Goal: Information Seeking & Learning: Learn about a topic

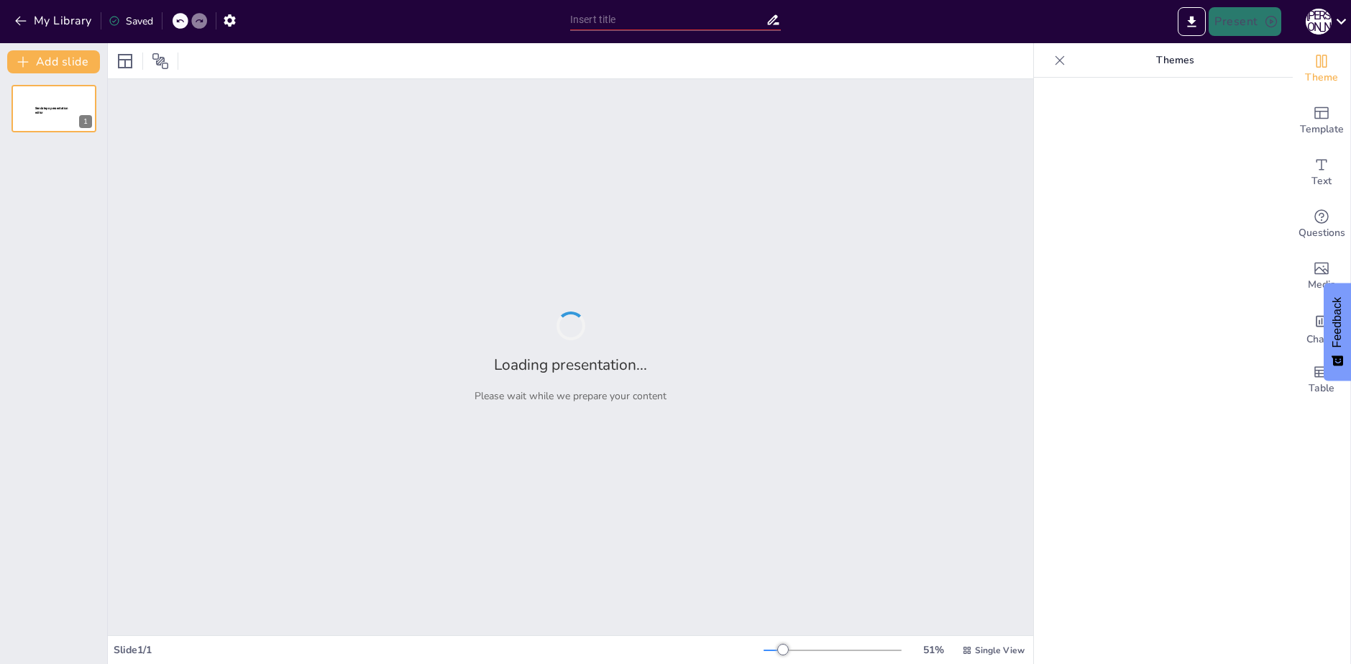
type input "Эффективные инструменты для инженеров ПТО: макросы Excel и облачные решения"
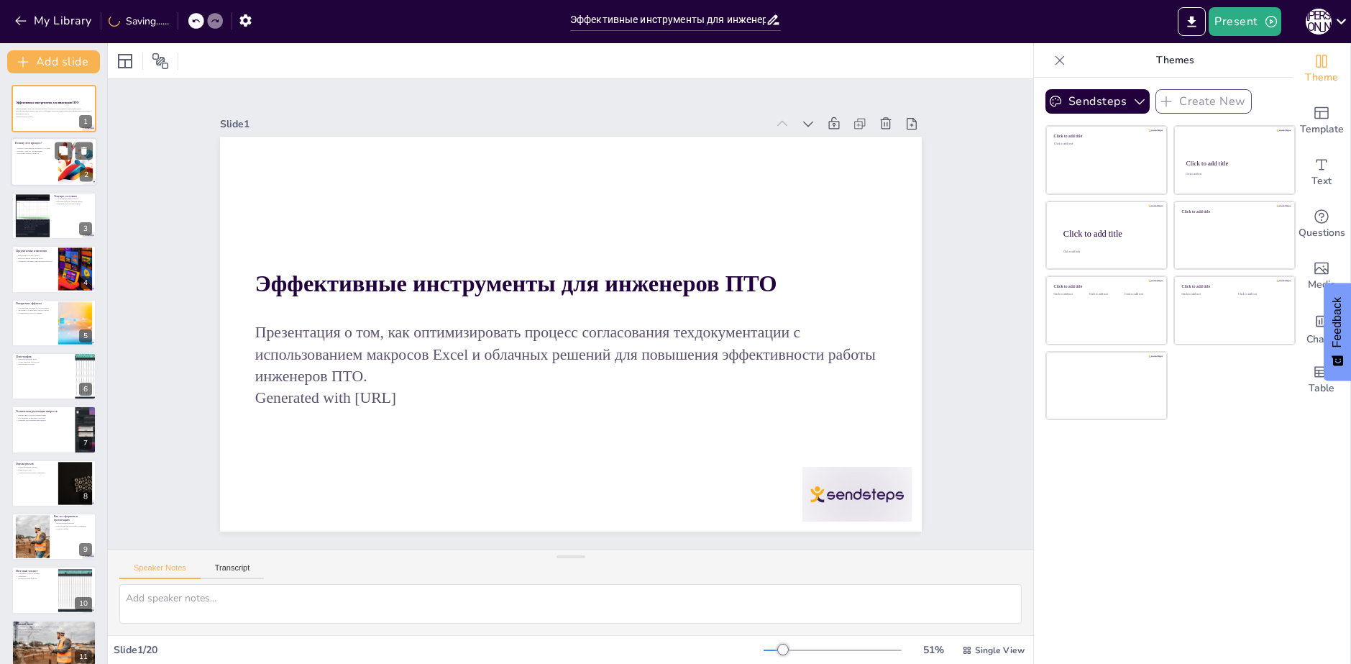
click at [56, 178] on div at bounding box center [54, 162] width 86 height 49
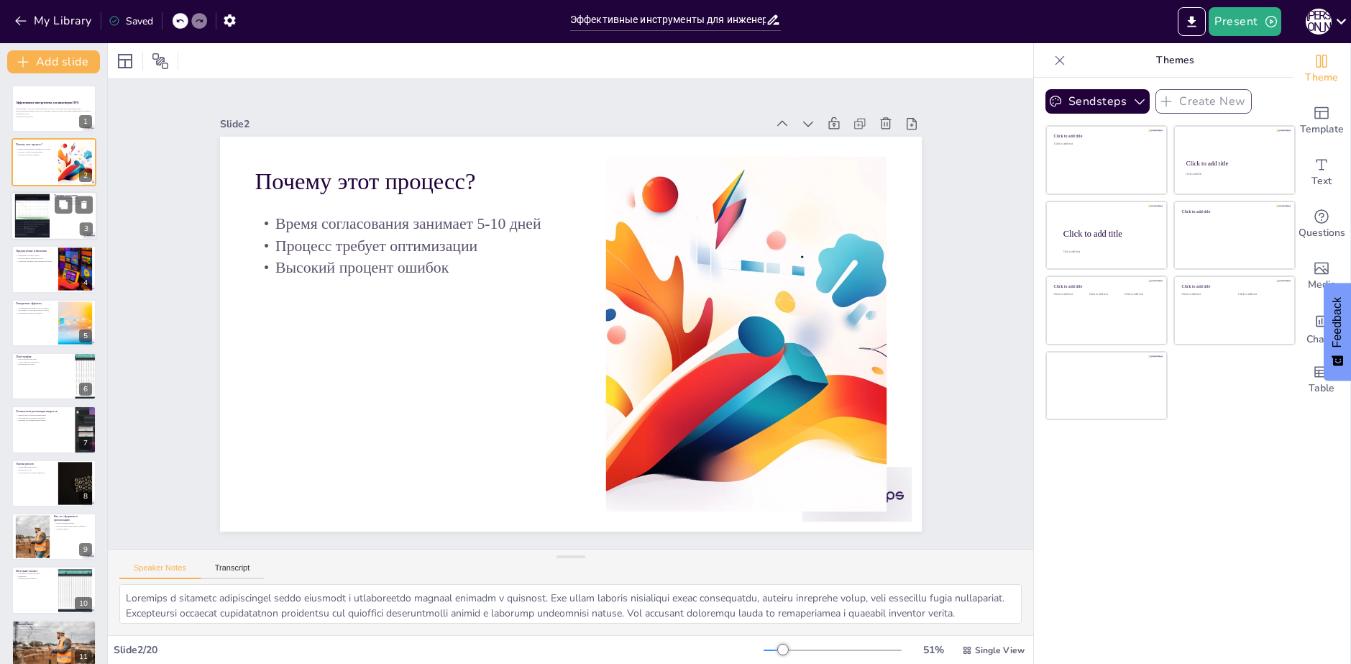
click at [55, 215] on div at bounding box center [54, 215] width 86 height 49
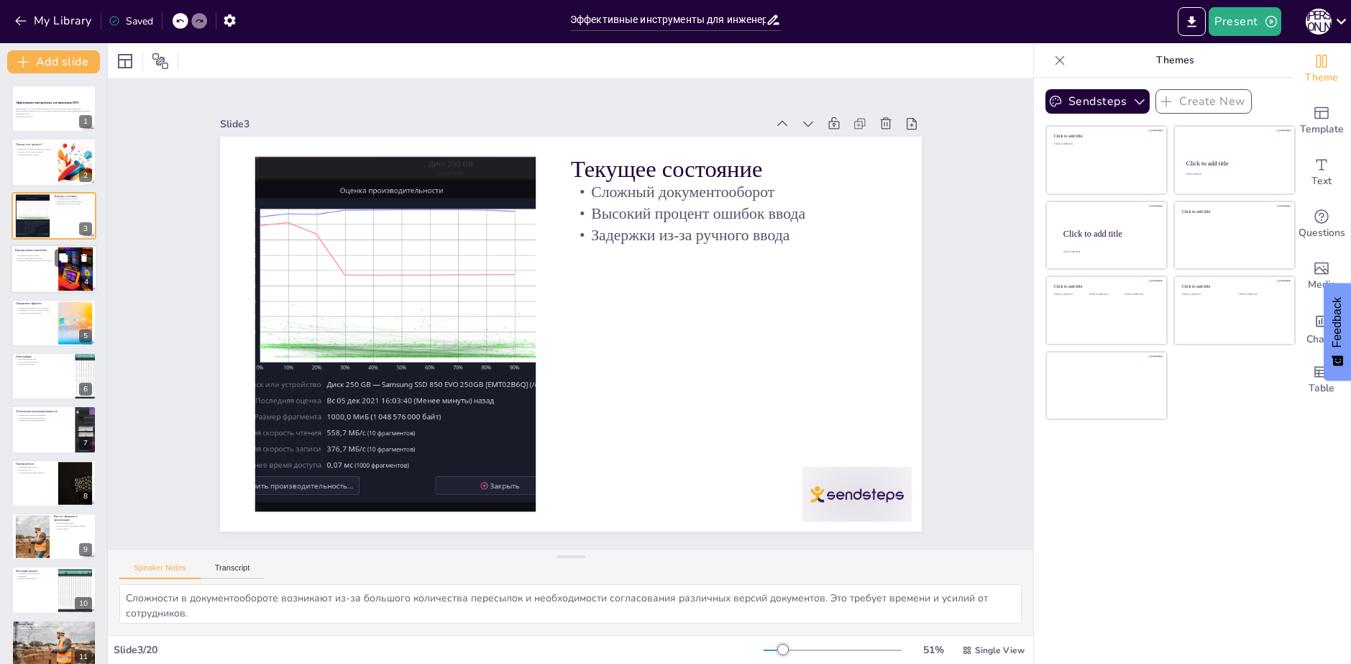
click at [43, 279] on div at bounding box center [54, 268] width 86 height 49
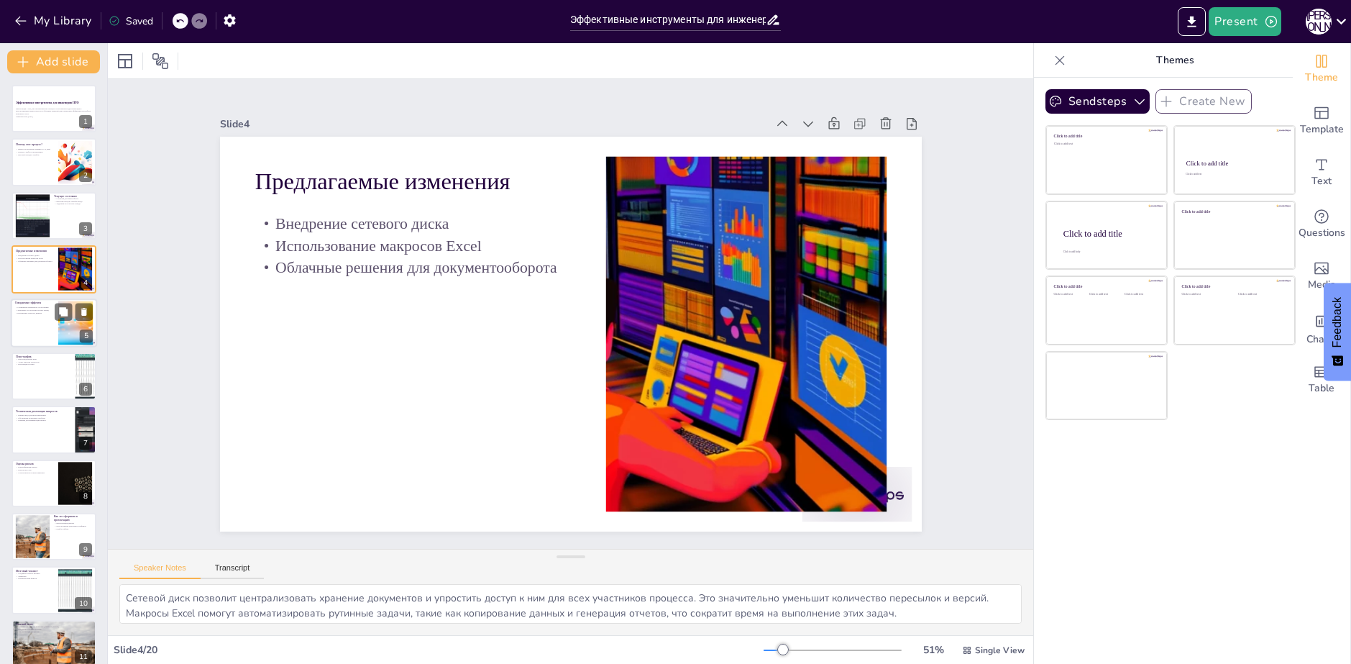
click at [47, 308] on p "Сокращение времени на согласование" at bounding box center [34, 307] width 39 height 3
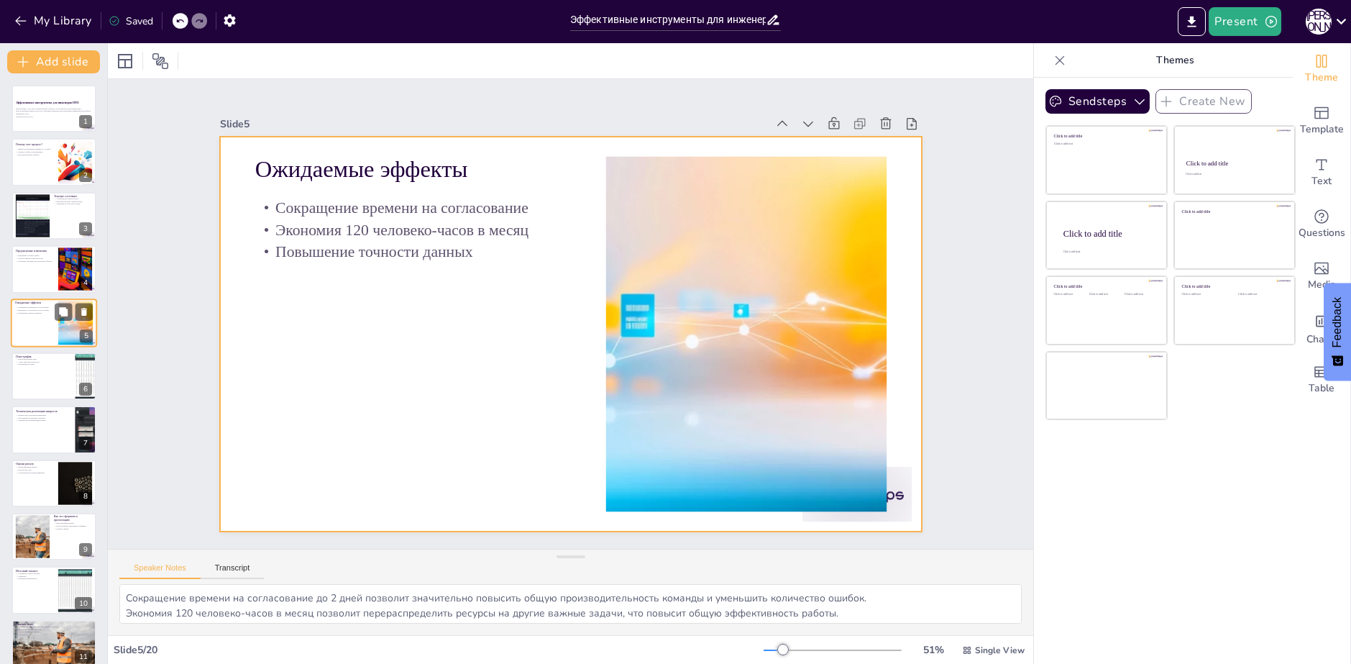
click at [47, 338] on div at bounding box center [54, 322] width 86 height 49
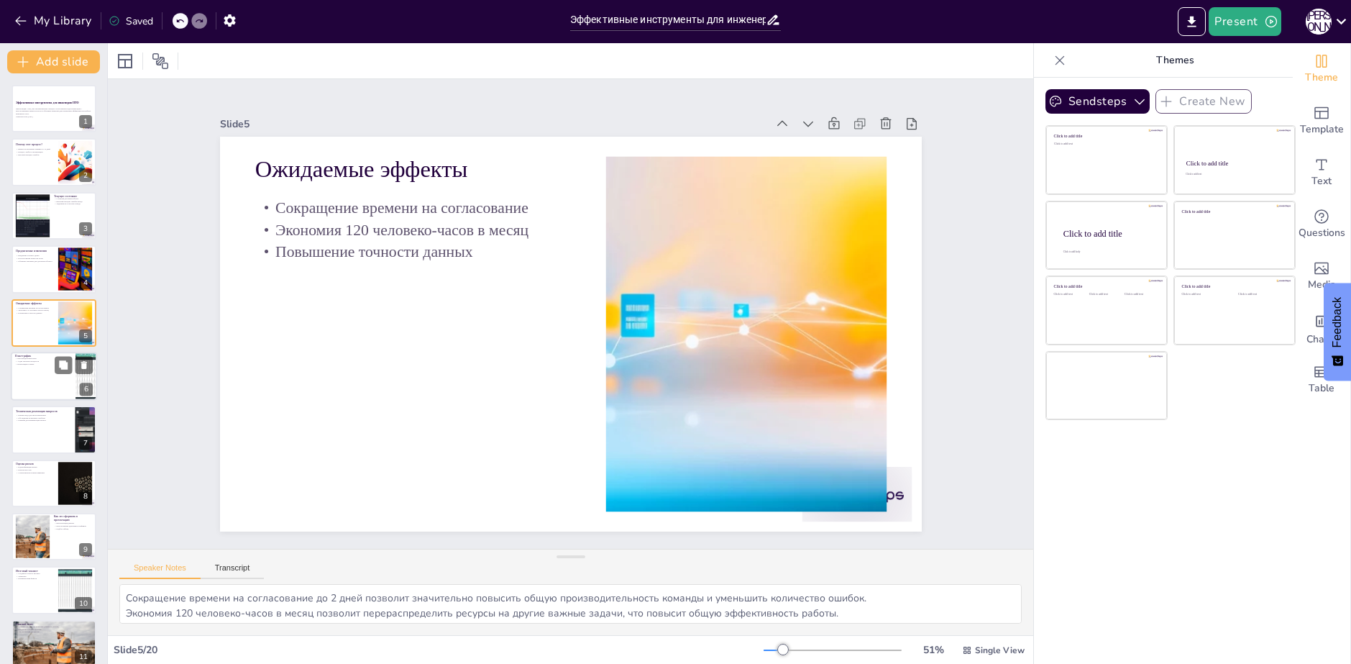
click at [47, 354] on p "План-график" at bounding box center [43, 356] width 56 height 4
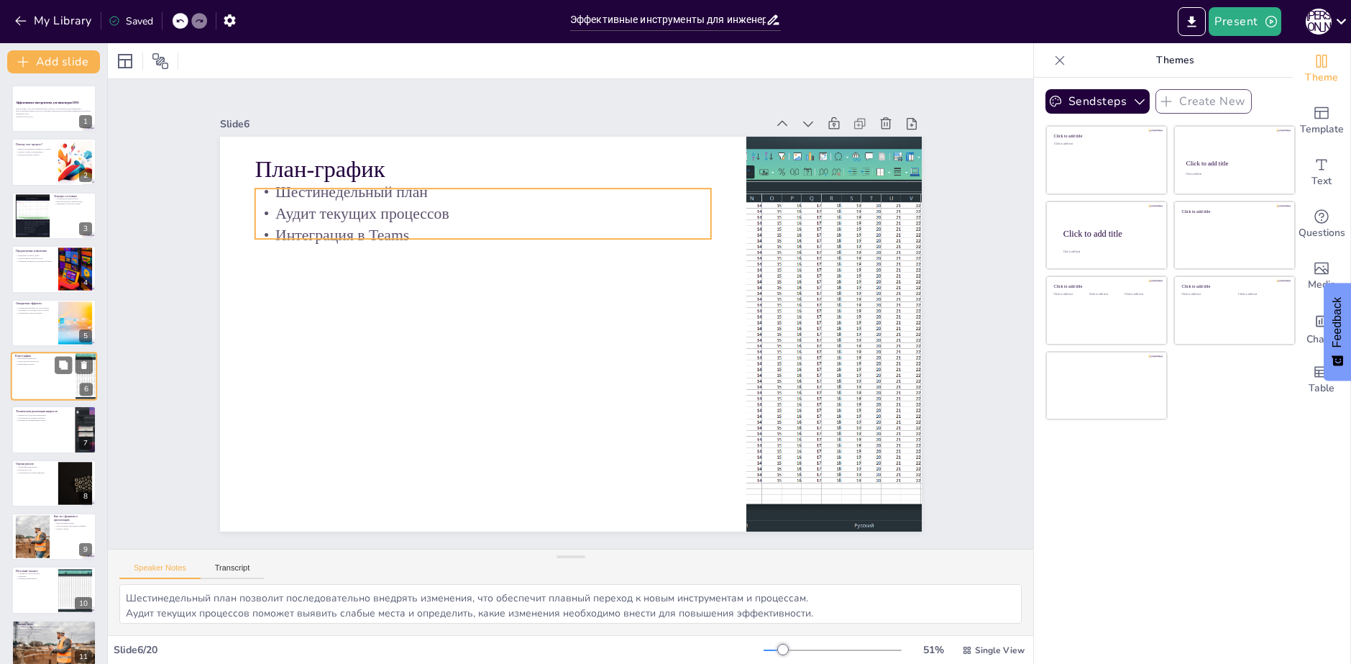
scroll to position [7, 0]
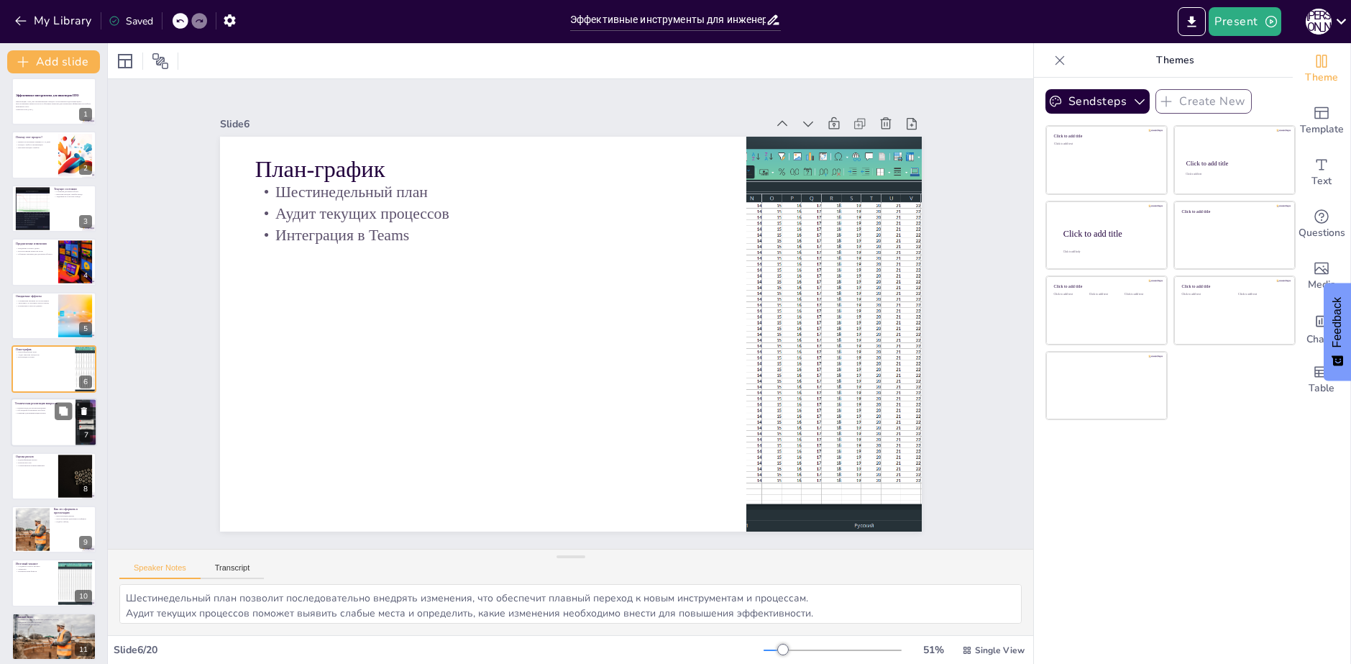
click at [50, 406] on p "Пример кода для автокопирования" at bounding box center [43, 407] width 56 height 3
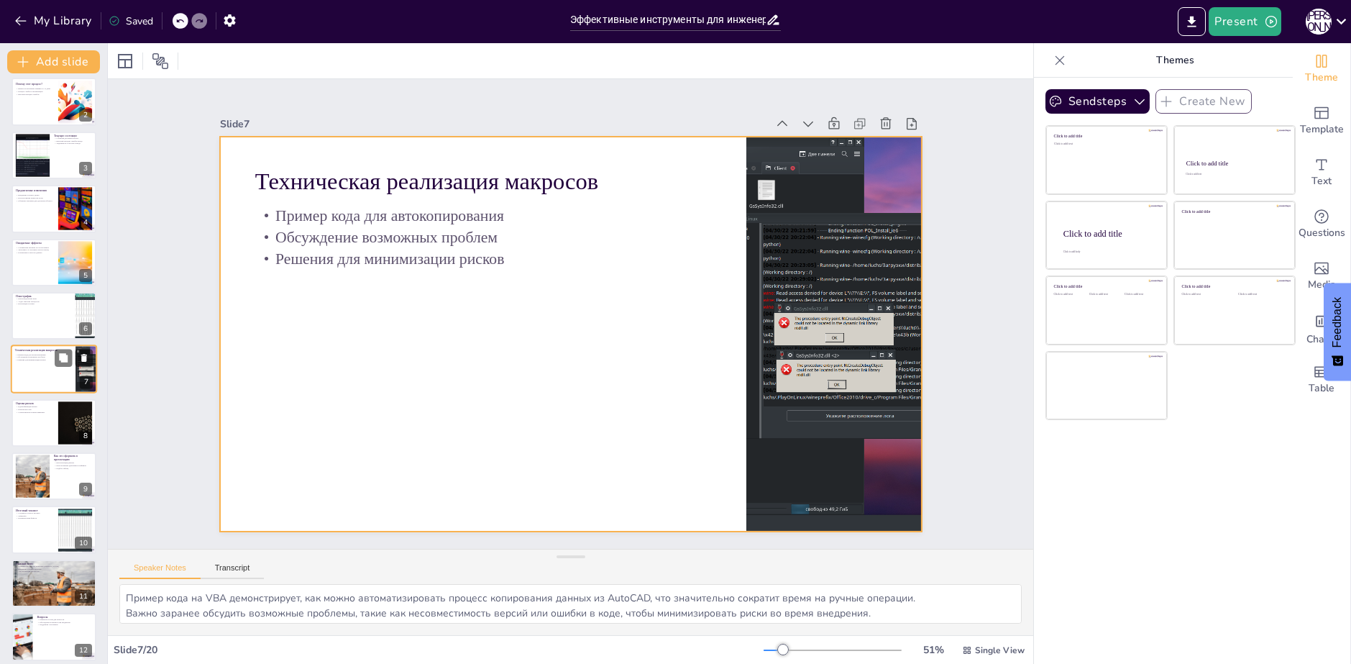
click at [45, 359] on p "Решения для минимизации рисков" at bounding box center [43, 360] width 56 height 3
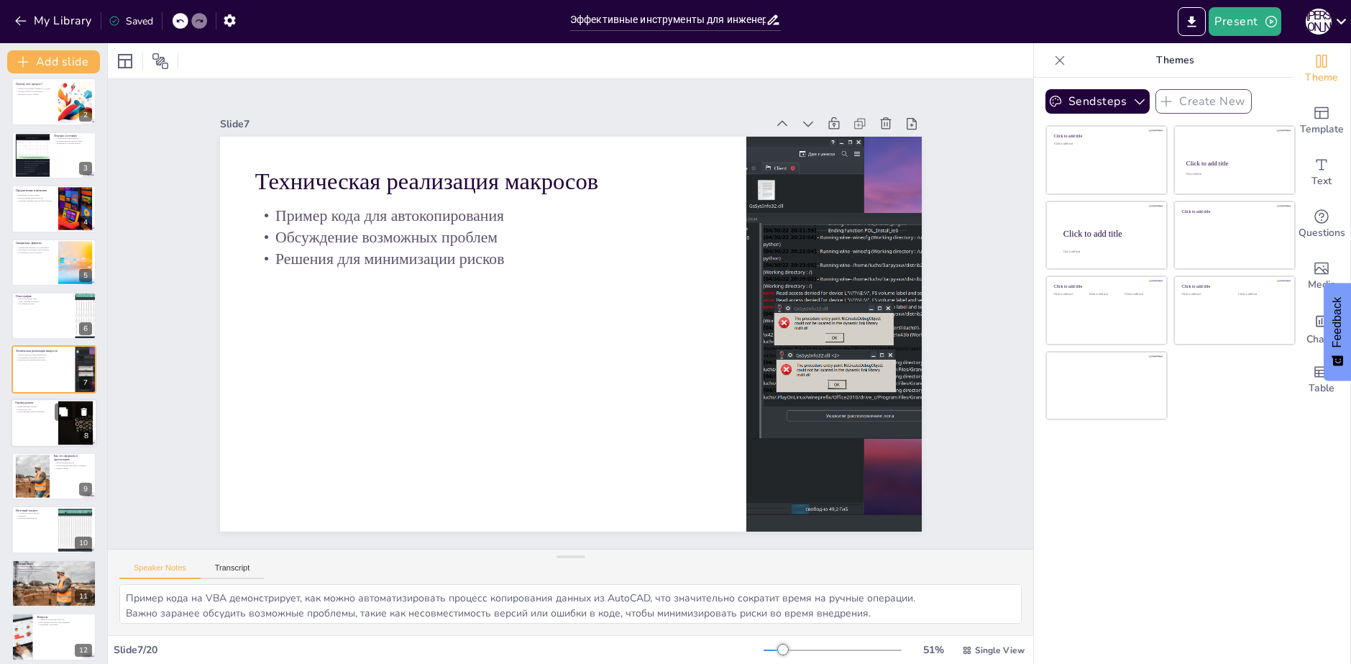
click at [41, 411] on p "Сопротивление новым правилам" at bounding box center [34, 411] width 39 height 3
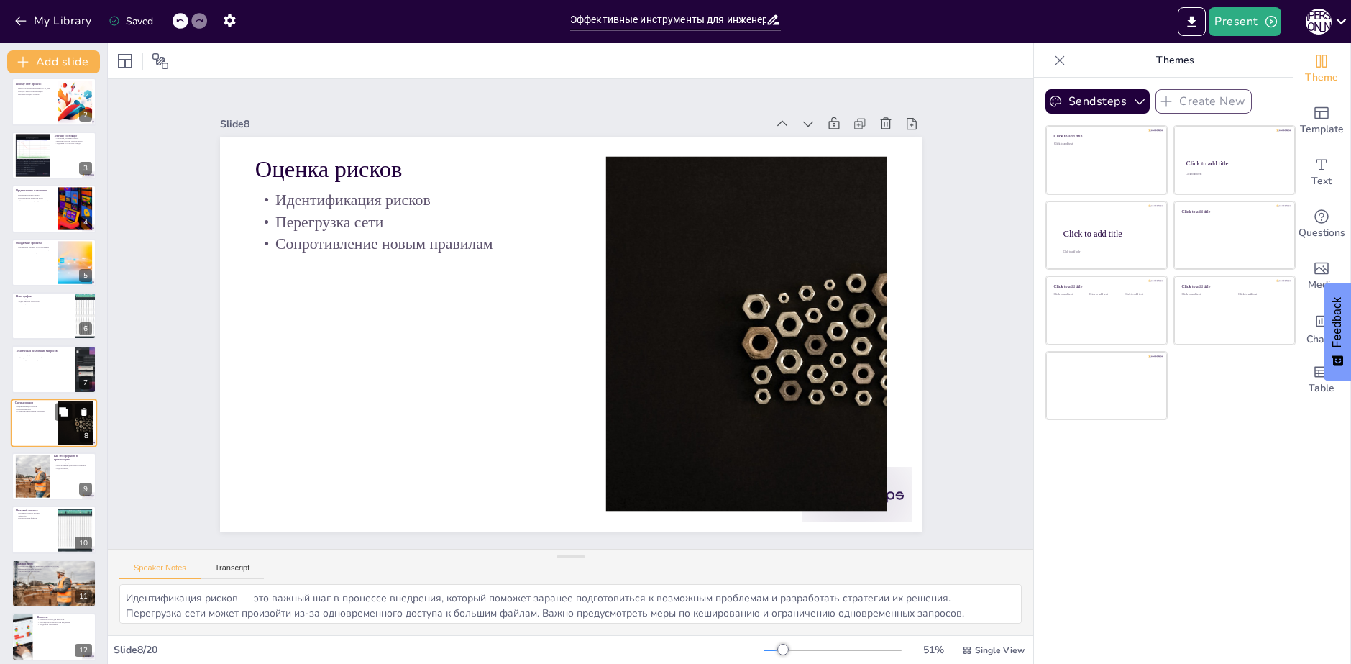
scroll to position [114, 0]
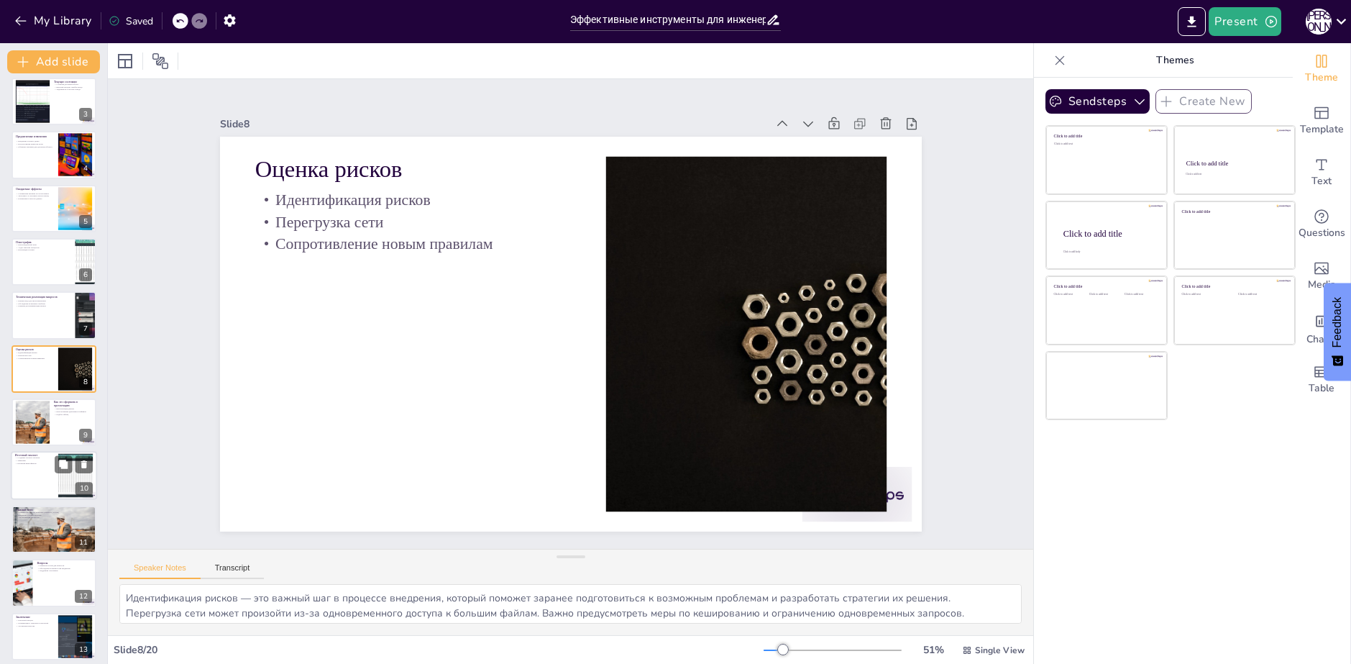
click at [42, 454] on p "Итоговый чеклист" at bounding box center [34, 456] width 39 height 4
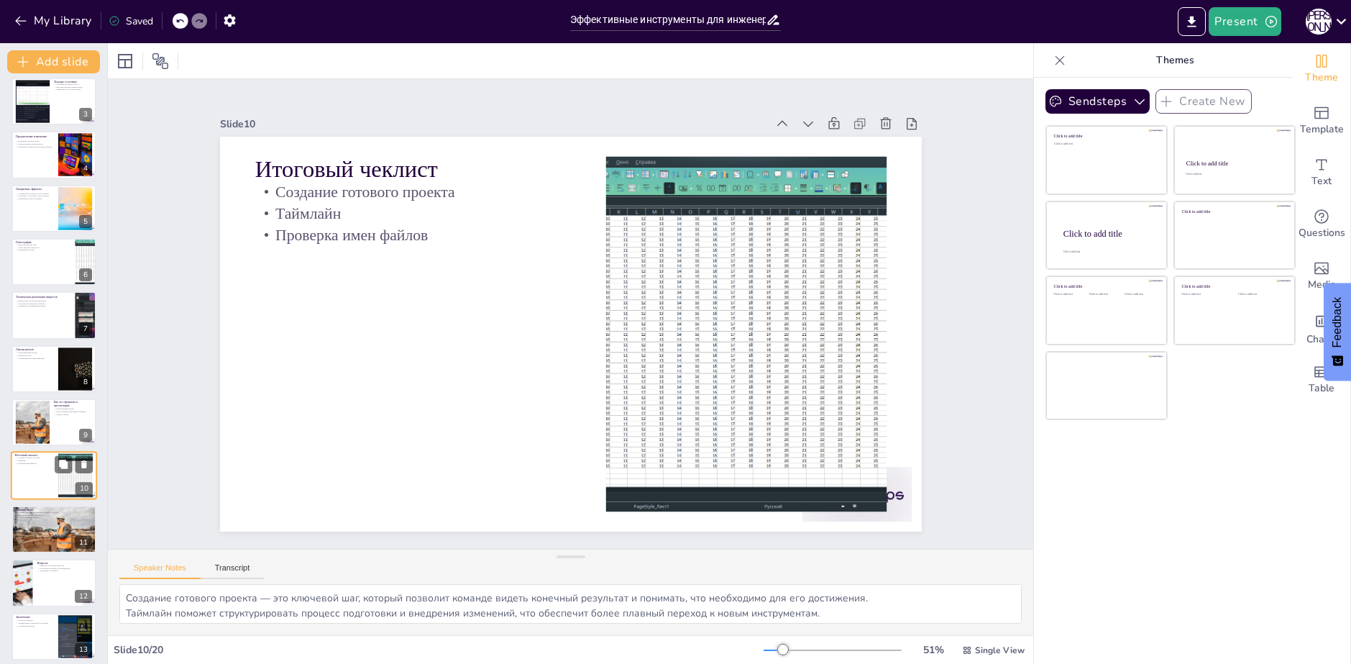
scroll to position [221, 0]
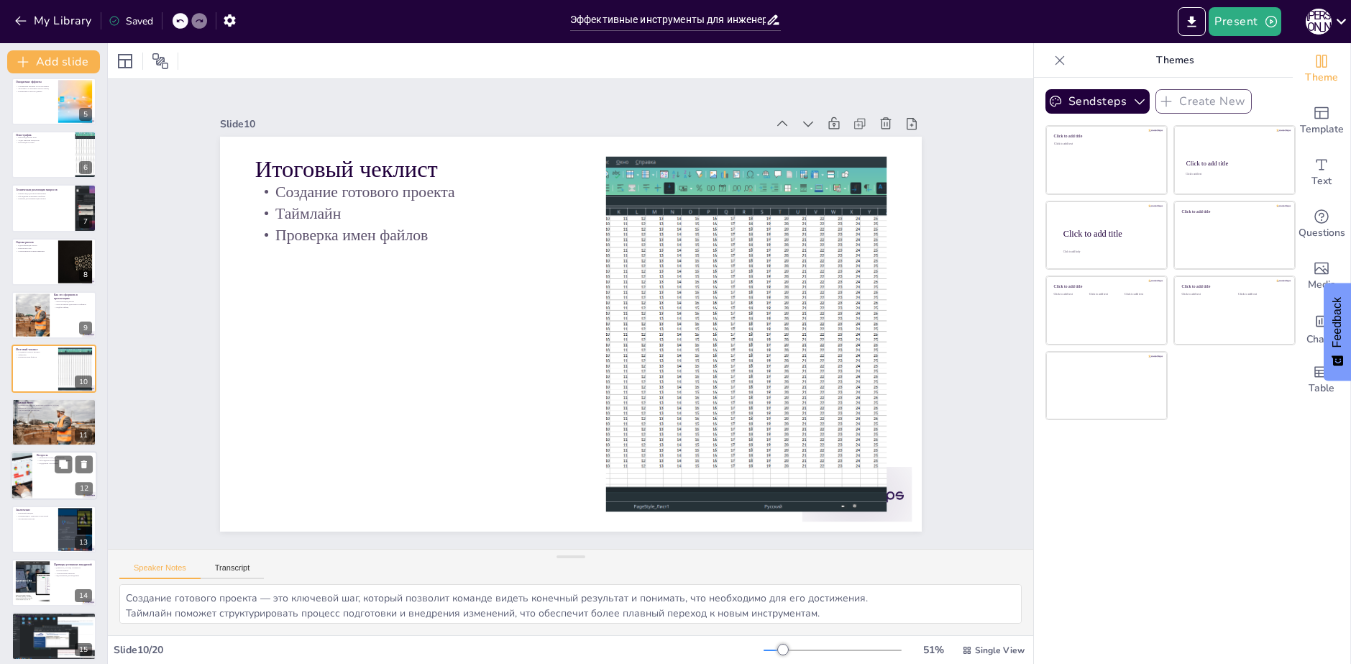
click at [43, 474] on div at bounding box center [54, 475] width 86 height 49
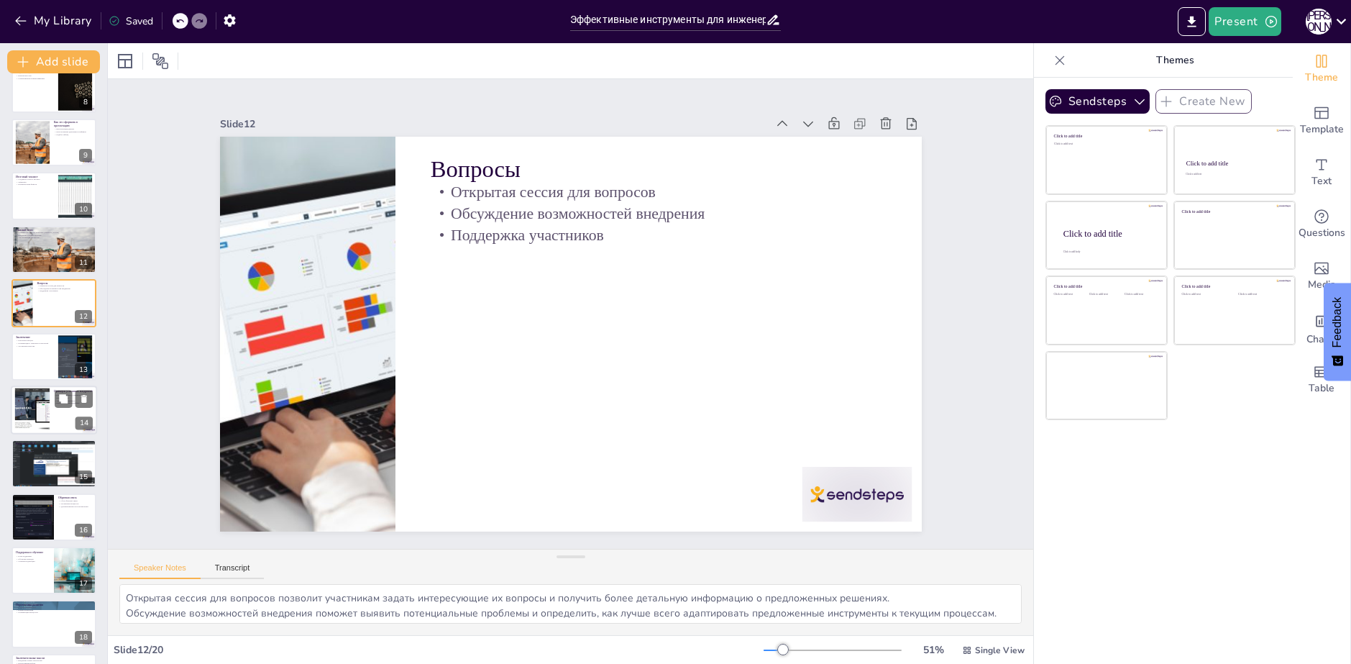
scroll to position [400, 0]
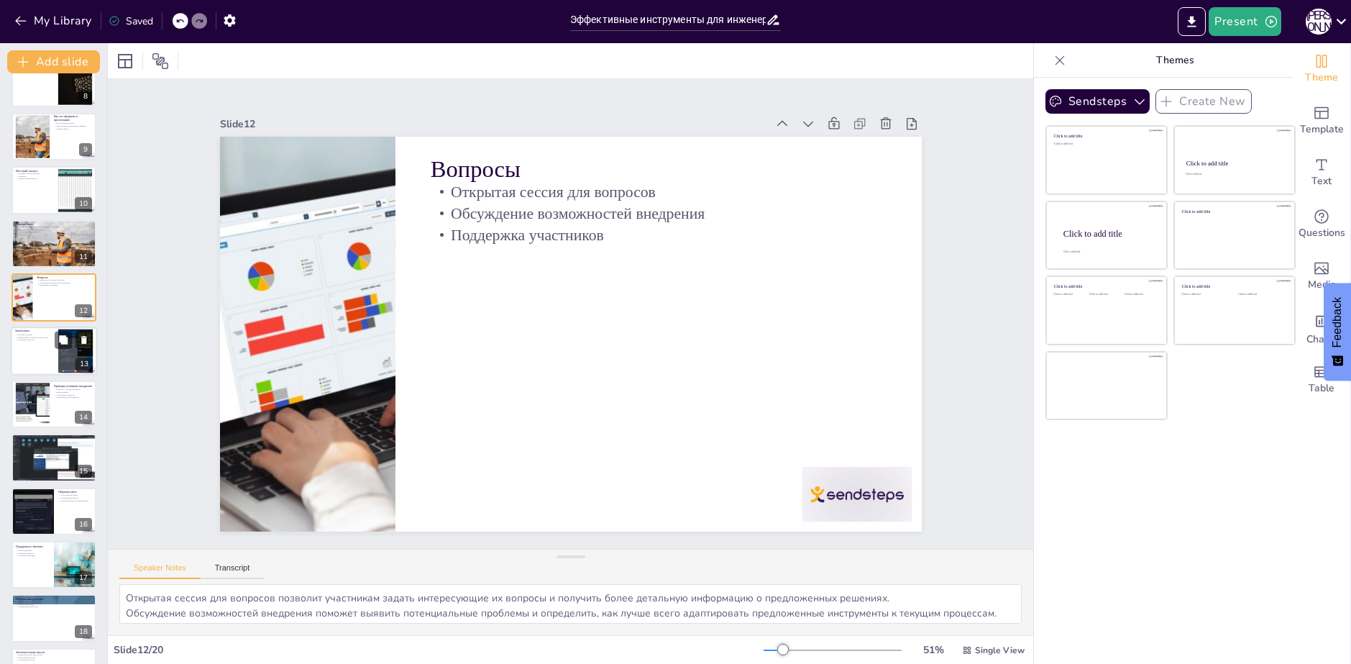
click at [34, 353] on div at bounding box center [54, 350] width 86 height 49
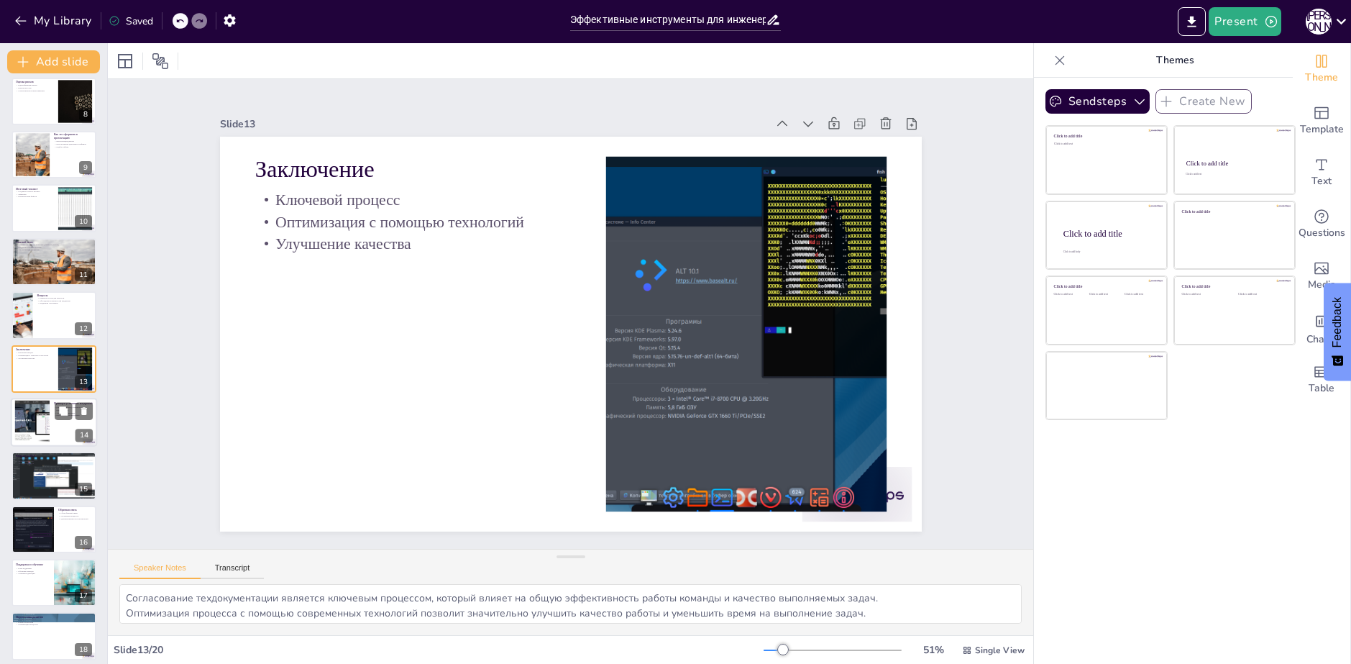
click at [39, 401] on div at bounding box center [32, 422] width 80 height 44
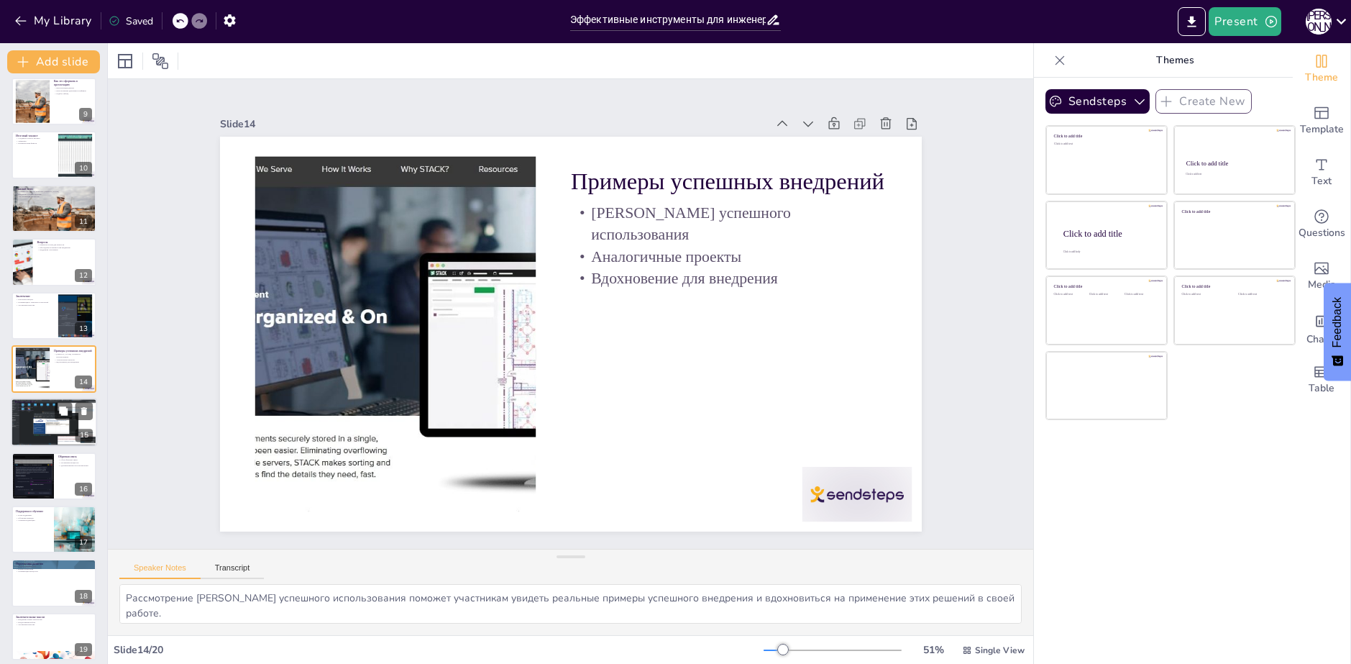
scroll to position [497, 0]
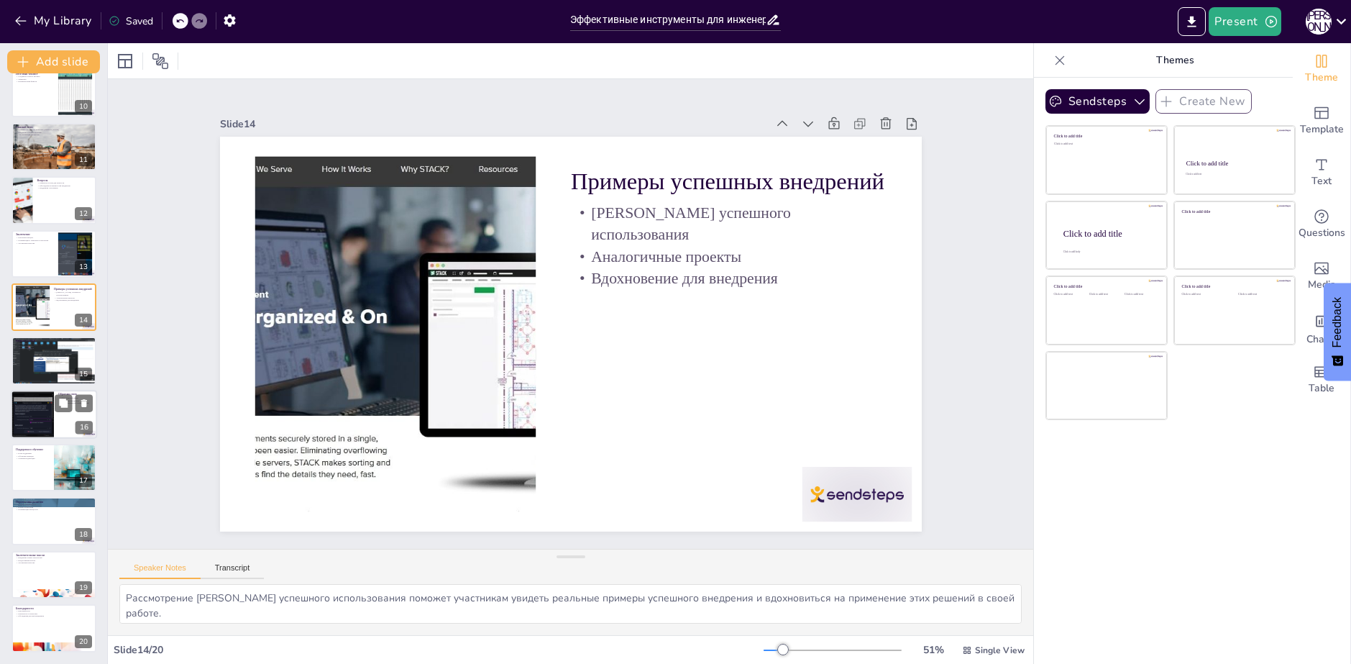
click at [37, 403] on div at bounding box center [32, 414] width 68 height 49
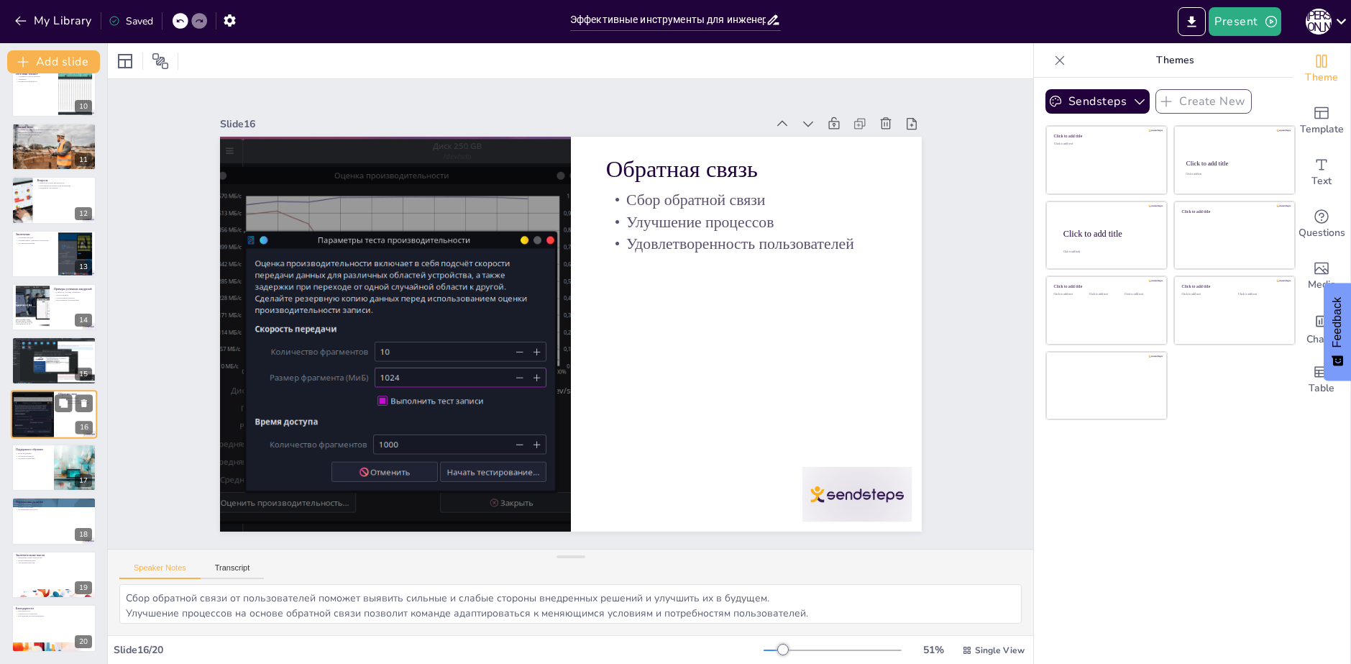
click at [35, 418] on div at bounding box center [32, 414] width 68 height 49
click at [34, 431] on div at bounding box center [32, 414] width 68 height 49
click at [32, 446] on div "Поддержка и обучение" at bounding box center [32, 449] width 35 height 6
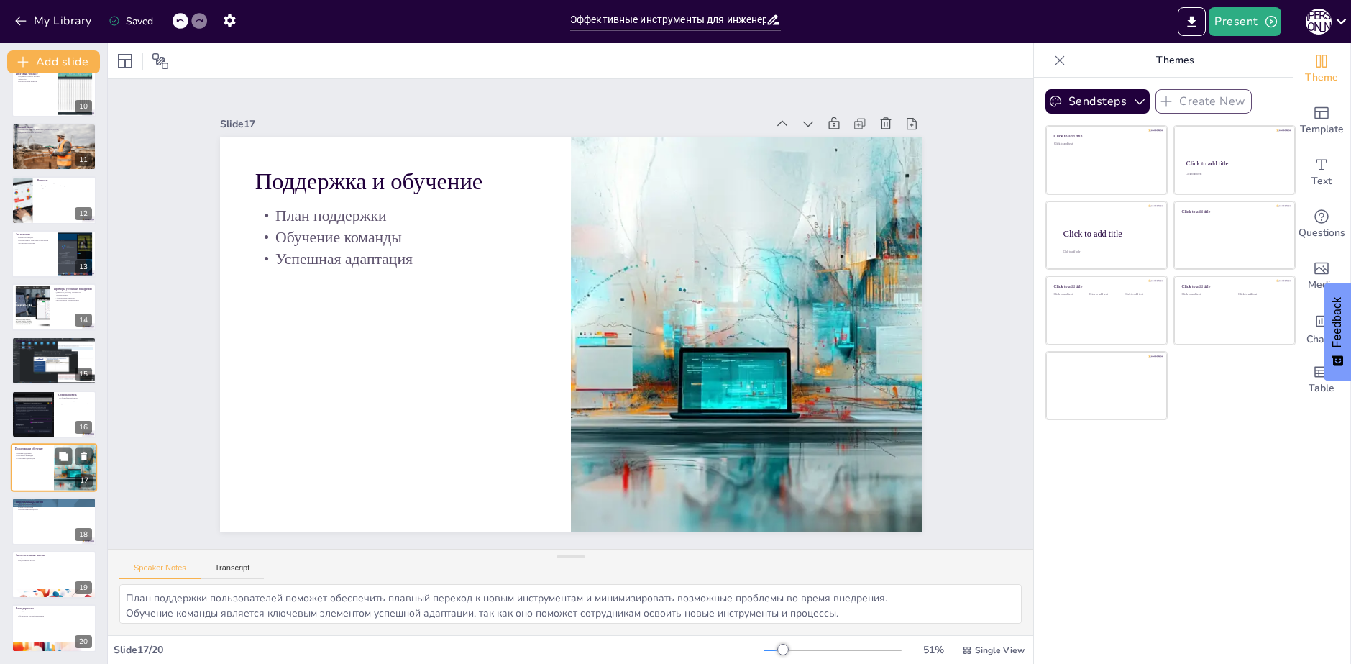
click at [30, 466] on div at bounding box center [54, 467] width 86 height 49
click at [22, 522] on div at bounding box center [54, 521] width 86 height 49
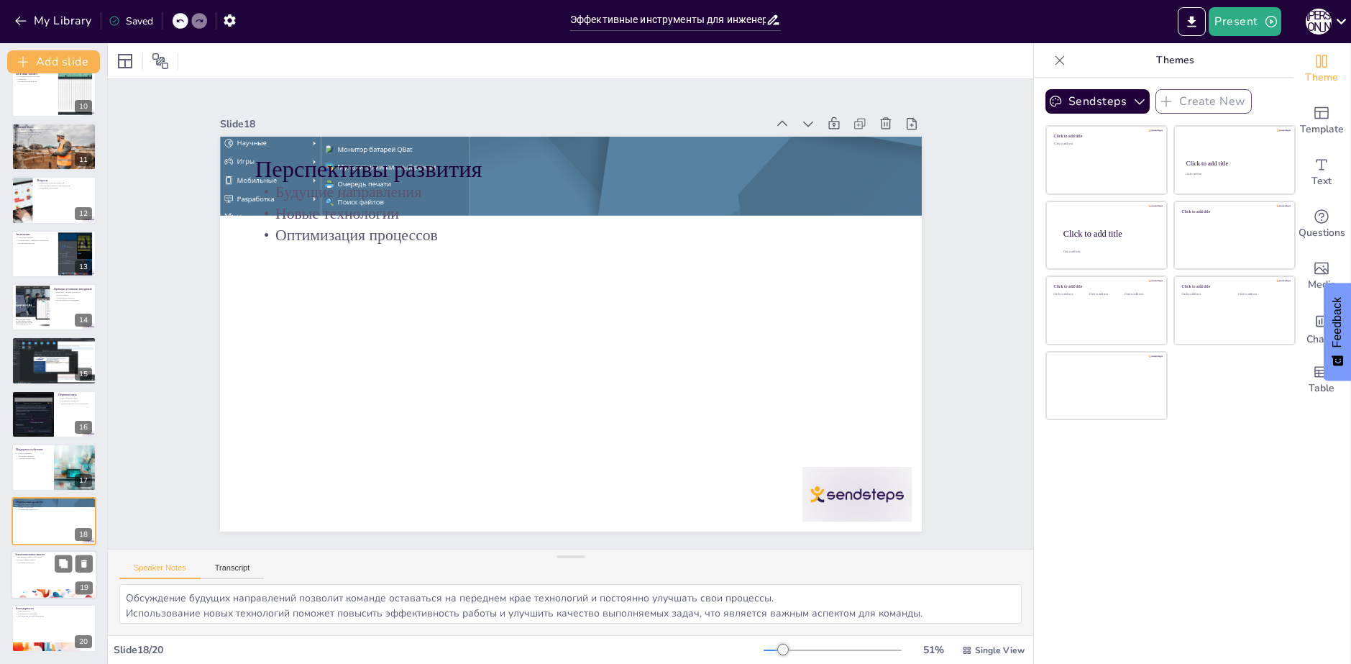
click at [29, 556] on p "Внедрение новых технологий" at bounding box center [54, 557] width 78 height 3
type textarea "Внедрение новых технологий является важным шагом к повышению эффективности и пр…"
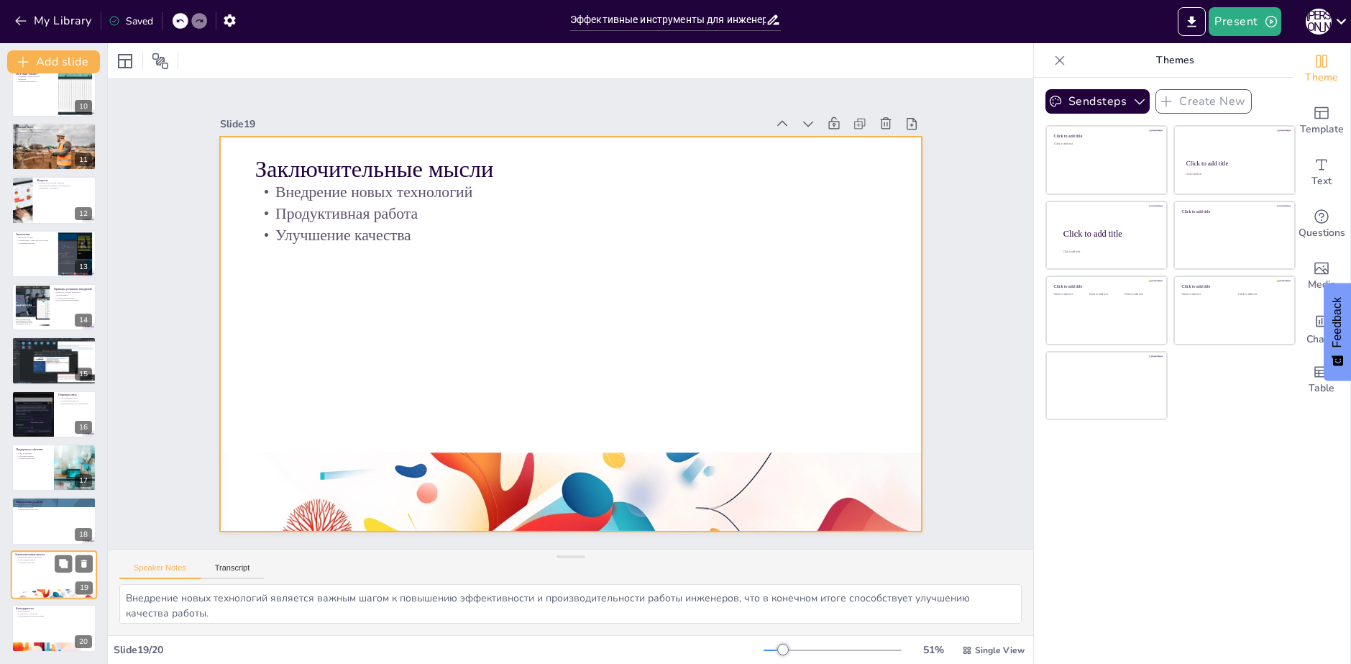
click at [30, 578] on div at bounding box center [54, 574] width 86 height 49
